Goal: Task Accomplishment & Management: Complete application form

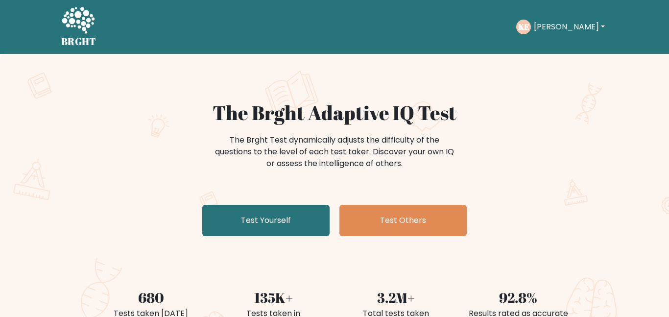
click at [550, 26] on button "Kyle" at bounding box center [569, 27] width 77 height 13
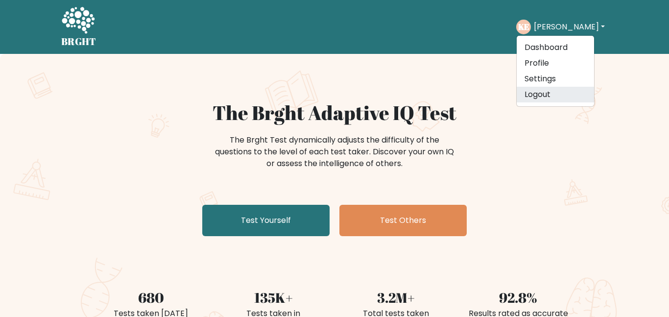
click at [545, 98] on link "Logout" at bounding box center [554, 95] width 77 height 16
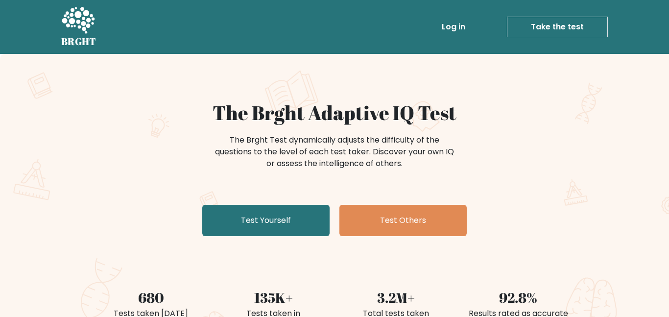
click at [449, 32] on link "Log in" at bounding box center [453, 27] width 31 height 20
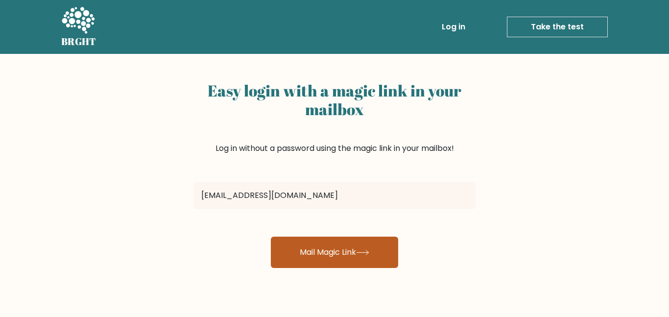
type input "[EMAIL_ADDRESS][DOMAIN_NAME]"
click at [396, 254] on button "Mail Magic Link" at bounding box center [334, 251] width 127 height 31
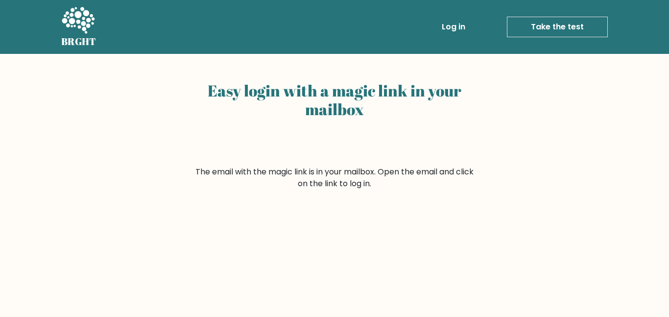
click at [460, 28] on link "Log in" at bounding box center [453, 27] width 31 height 20
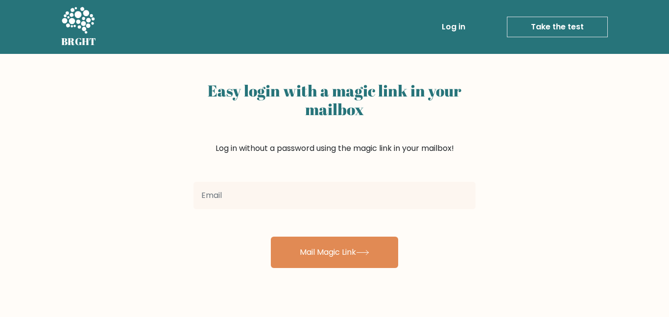
click at [468, 25] on link "Log in" at bounding box center [453, 27] width 31 height 20
click at [546, 30] on link "Take the test" at bounding box center [557, 27] width 101 height 21
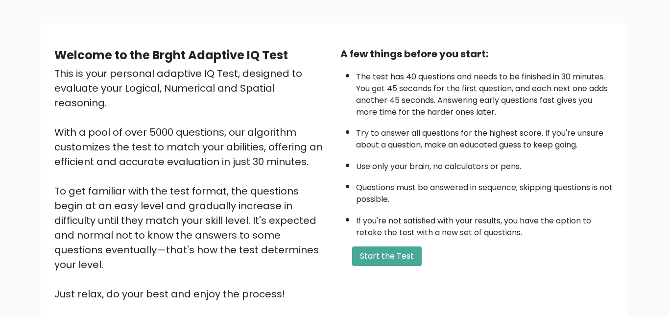
scroll to position [59, 0]
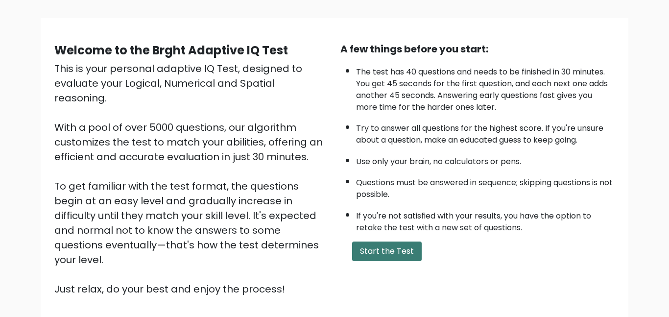
click at [391, 248] on button "Start the Test" at bounding box center [386, 251] width 69 height 20
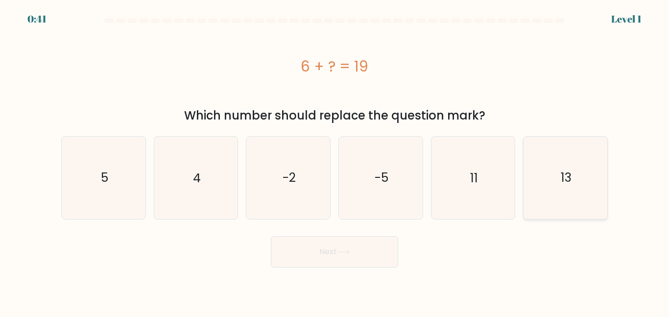
click at [572, 208] on icon "13" at bounding box center [565, 178] width 82 height 82
click at [335, 161] on input "f. 13" at bounding box center [334, 160] width 0 height 2
radio input "true"
click at [309, 263] on button "Next" at bounding box center [334, 251] width 127 height 31
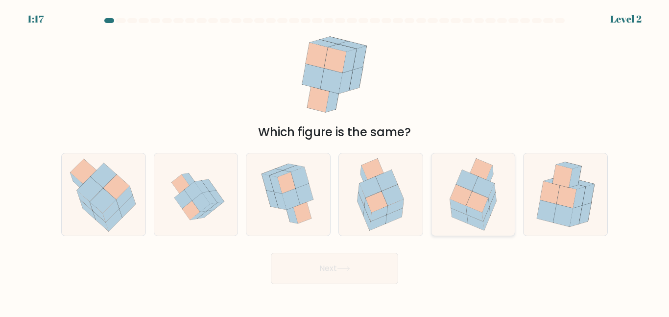
click at [472, 195] on icon at bounding box center [477, 201] width 22 height 21
click at [335, 161] on input "e." at bounding box center [334, 160] width 0 height 2
radio input "true"
click at [367, 272] on button "Next" at bounding box center [334, 268] width 127 height 31
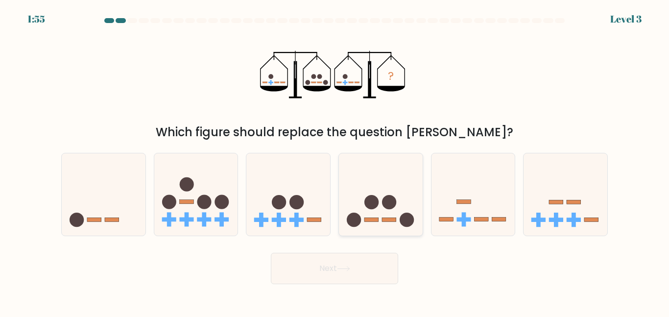
click at [408, 214] on circle at bounding box center [406, 219] width 14 height 14
click at [335, 161] on input "d." at bounding box center [334, 160] width 0 height 2
radio input "true"
click at [294, 260] on button "Next" at bounding box center [334, 268] width 127 height 31
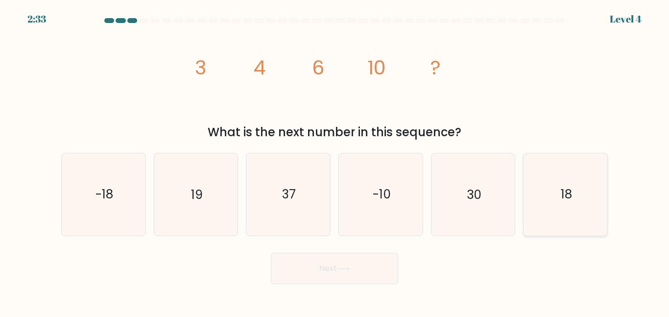
click at [582, 193] on icon "18" at bounding box center [565, 194] width 82 height 82
click at [335, 161] on input "f. 18" at bounding box center [334, 160] width 0 height 2
radio input "true"
click at [365, 266] on button "Next" at bounding box center [334, 268] width 127 height 31
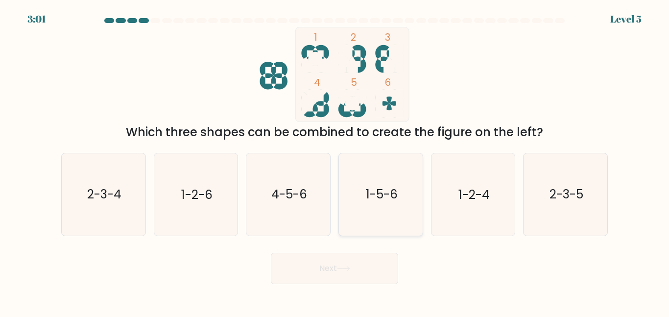
click at [392, 180] on icon "1-5-6" at bounding box center [381, 194] width 82 height 82
click at [335, 161] on input "d. 1-5-6" at bounding box center [334, 160] width 0 height 2
radio input "true"
click at [345, 268] on icon at bounding box center [343, 268] width 12 height 4
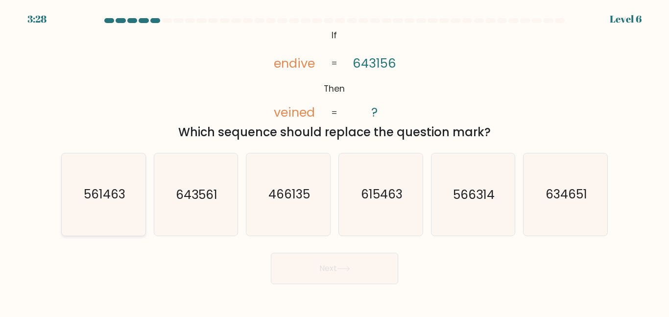
click at [128, 202] on icon "561463" at bounding box center [104, 194] width 82 height 82
click at [334, 161] on input "a. 561463" at bounding box center [334, 160] width 0 height 2
radio input "true"
click at [294, 265] on button "Next" at bounding box center [334, 268] width 127 height 31
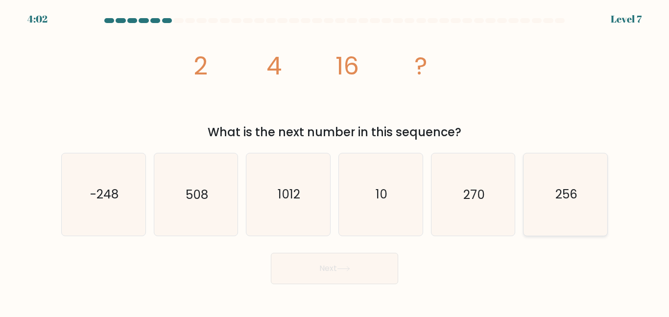
click at [562, 217] on icon "256" at bounding box center [565, 194] width 82 height 82
click at [335, 161] on input "f. 256" at bounding box center [334, 160] width 0 height 2
radio input "true"
click at [309, 262] on button "Next" at bounding box center [334, 268] width 127 height 31
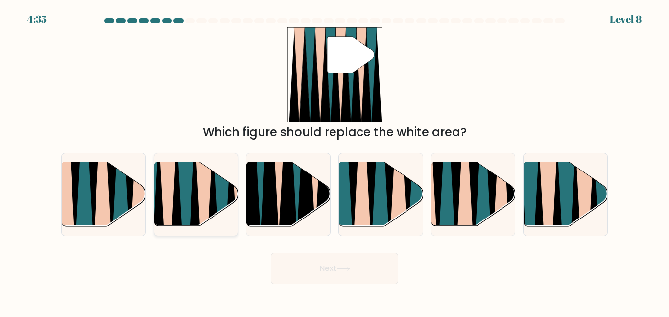
click at [208, 198] on icon at bounding box center [204, 230] width 18 height 167
click at [334, 161] on input "b." at bounding box center [334, 160] width 0 height 2
radio input "true"
click at [356, 269] on button "Next" at bounding box center [334, 268] width 127 height 31
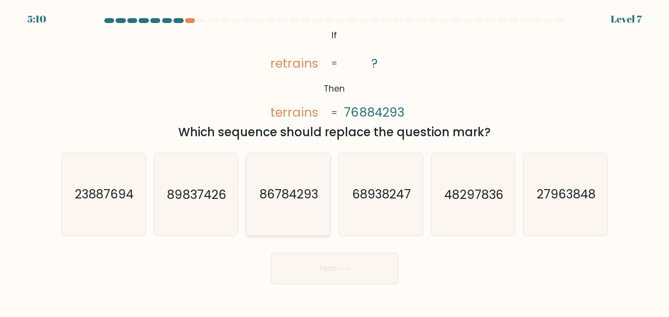
click at [304, 211] on icon "86784293" at bounding box center [288, 194] width 82 height 82
click at [334, 161] on input "c. 86784293" at bounding box center [334, 160] width 0 height 2
radio input "true"
click at [335, 277] on button "Next" at bounding box center [334, 268] width 127 height 31
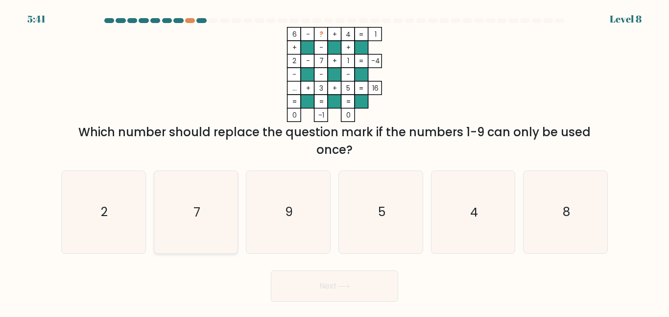
click at [237, 212] on div "7" at bounding box center [196, 211] width 85 height 83
click at [334, 161] on input "b. 7" at bounding box center [334, 160] width 0 height 2
radio input "true"
click at [323, 278] on button "Next" at bounding box center [334, 285] width 127 height 31
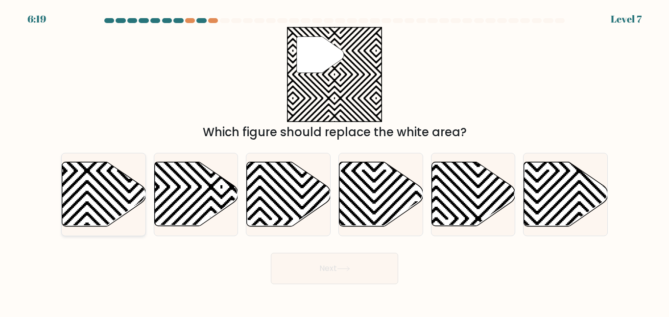
click at [126, 212] on icon at bounding box center [104, 194] width 84 height 64
click at [334, 161] on input "a." at bounding box center [334, 160] width 0 height 2
radio input "true"
click at [328, 272] on button "Next" at bounding box center [334, 268] width 127 height 31
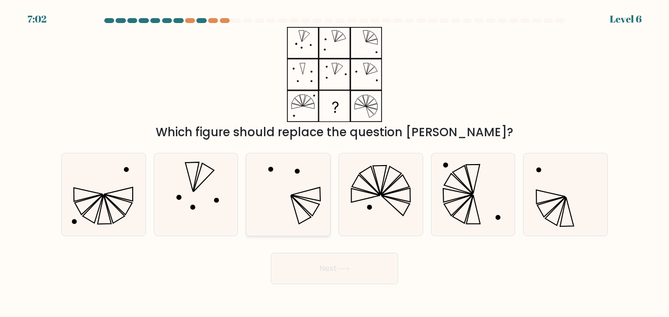
click at [310, 189] on icon at bounding box center [288, 194] width 82 height 82
click at [334, 161] on input "c." at bounding box center [334, 160] width 0 height 2
radio input "true"
click at [351, 251] on div "Next" at bounding box center [334, 266] width 558 height 36
click at [339, 258] on button "Next" at bounding box center [334, 268] width 127 height 31
